Goal: Task Accomplishment & Management: Use online tool/utility

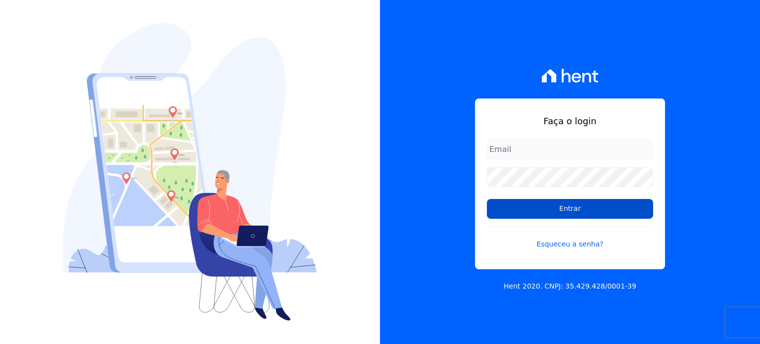
type input "thiago.ferreira@habrasconstrutora.com.br"
click at [563, 206] on input "Entrar" at bounding box center [570, 209] width 166 height 20
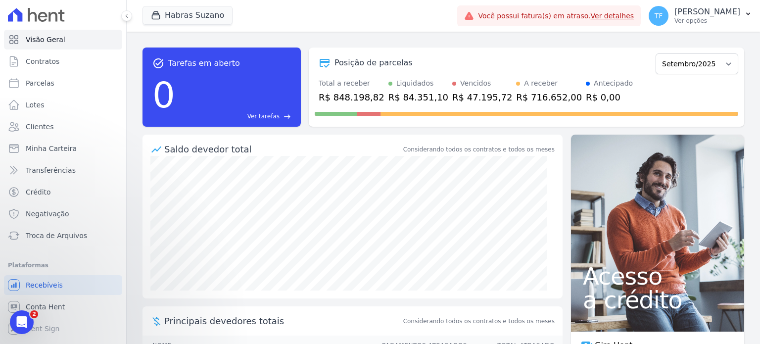
click at [47, 245] on ul "Visão Geral Contratos [GEOGRAPHIC_DATA] Lotes Clientes Minha Carteira Transferê…" at bounding box center [63, 184] width 110 height 309
click at [53, 239] on span "Troca de Arquivos" at bounding box center [56, 235] width 61 height 10
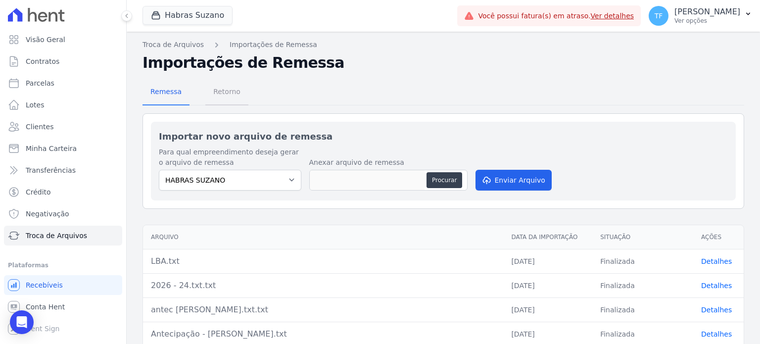
click at [220, 86] on span "Retorno" at bounding box center [226, 92] width 39 height 20
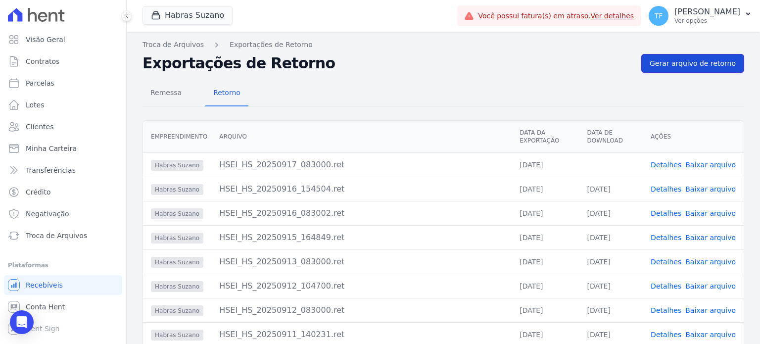
click at [691, 63] on span "Gerar arquivo de retorno" at bounding box center [692, 63] width 86 height 10
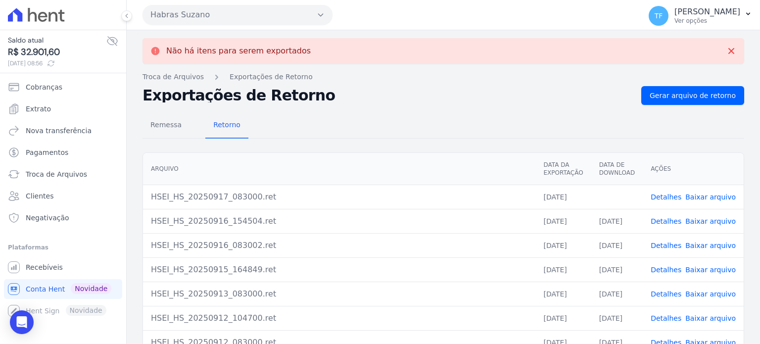
click at [701, 193] on link "Baixar arquivo" at bounding box center [710, 197] width 50 height 8
